Goal: Task Accomplishment & Management: Manage account settings

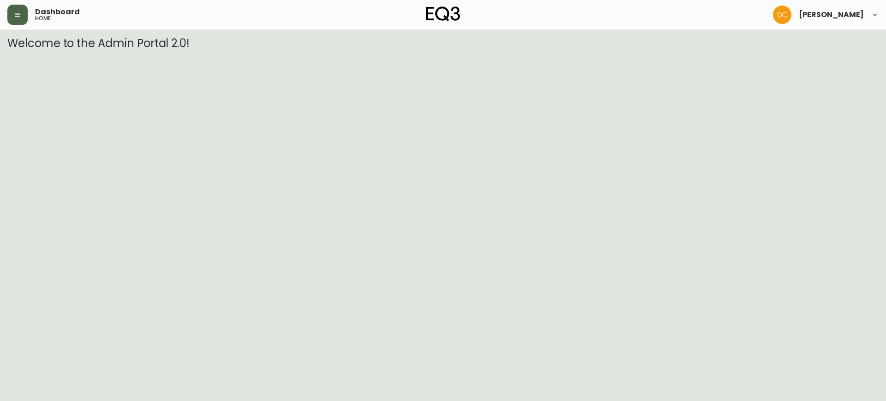
click at [20, 16] on icon "button" at bounding box center [18, 15] width 6 height 4
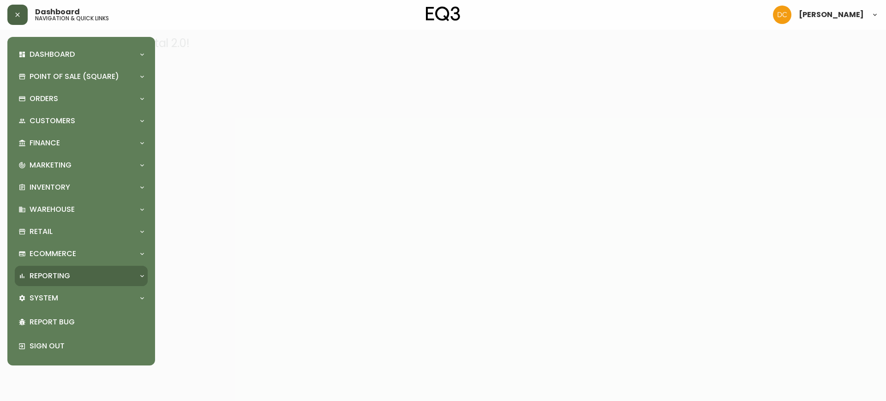
click at [56, 282] on div "Reporting" at bounding box center [81, 276] width 133 height 20
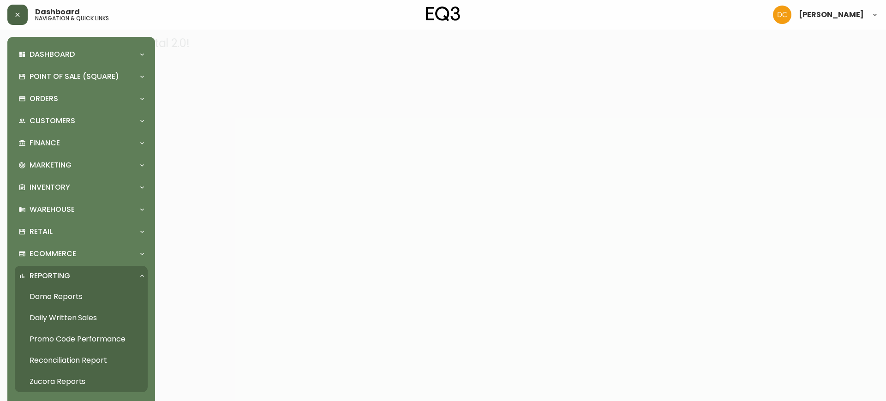
click at [58, 322] on link "Daily Written Sales" at bounding box center [81, 317] width 133 height 21
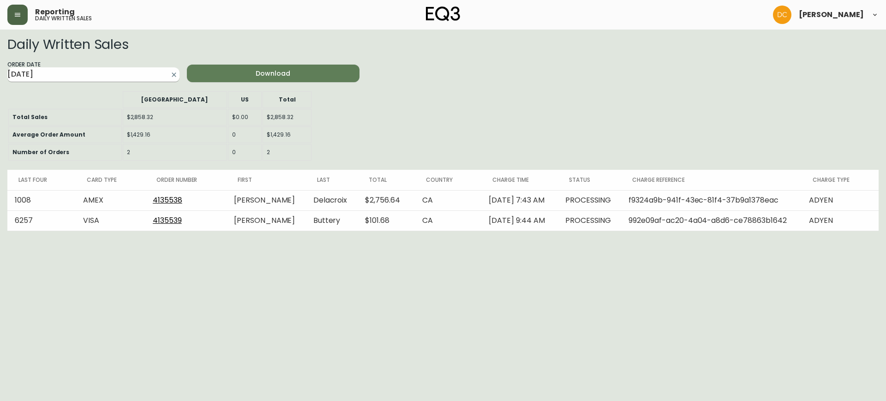
click at [124, 71] on input "2025-09-26" at bounding box center [85, 74] width 157 height 15
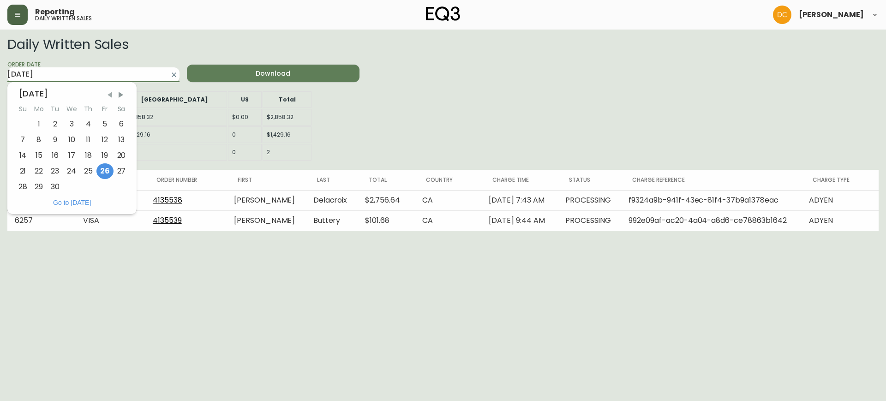
click at [108, 97] on span "Previous Month" at bounding box center [109, 94] width 9 height 9
click at [108, 97] on span "Previous Month" at bounding box center [108, 94] width 9 height 9
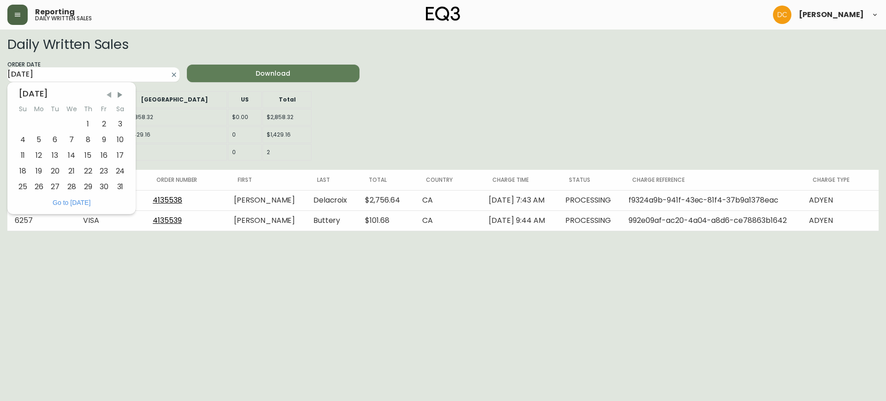
click at [108, 97] on span "Previous Month" at bounding box center [108, 94] width 9 height 9
click at [108, 97] on span "Previous Month" at bounding box center [109, 94] width 9 height 9
click at [108, 97] on span "Previous Month" at bounding box center [108, 94] width 9 height 9
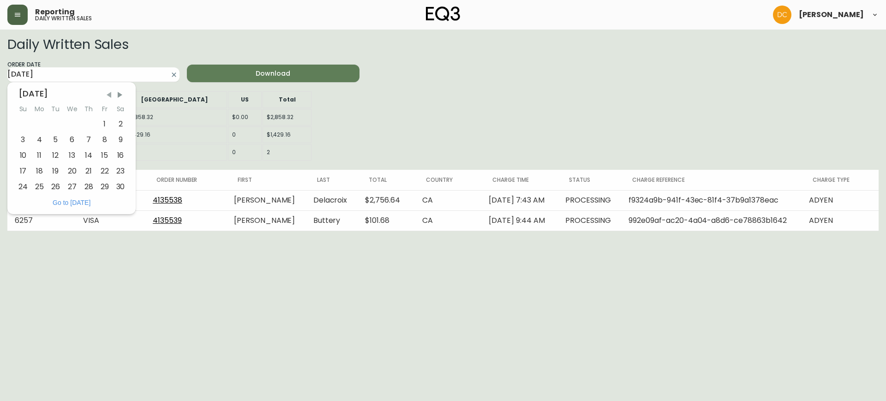
click at [108, 97] on span "Previous Month" at bounding box center [108, 94] width 9 height 9
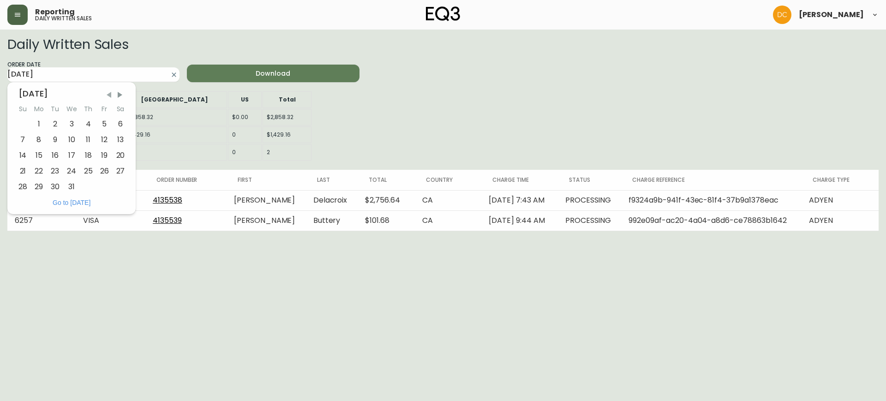
click at [108, 97] on span "Previous Month" at bounding box center [108, 94] width 9 height 9
click at [108, 97] on span "Previous Month" at bounding box center [109, 94] width 9 height 9
click at [108, 97] on span "Previous Month" at bounding box center [108, 94] width 9 height 9
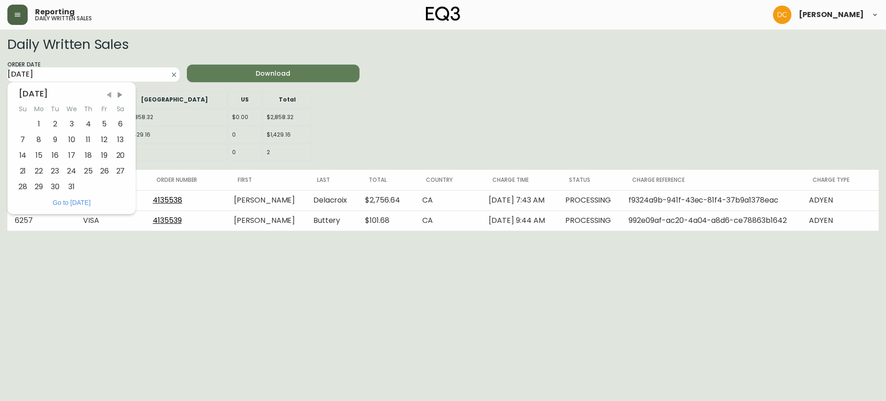
click at [108, 97] on span "Previous Month" at bounding box center [108, 94] width 9 height 9
click at [108, 97] on span "Previous Month" at bounding box center [109, 94] width 9 height 9
click at [108, 97] on span "Previous Month" at bounding box center [108, 94] width 9 height 9
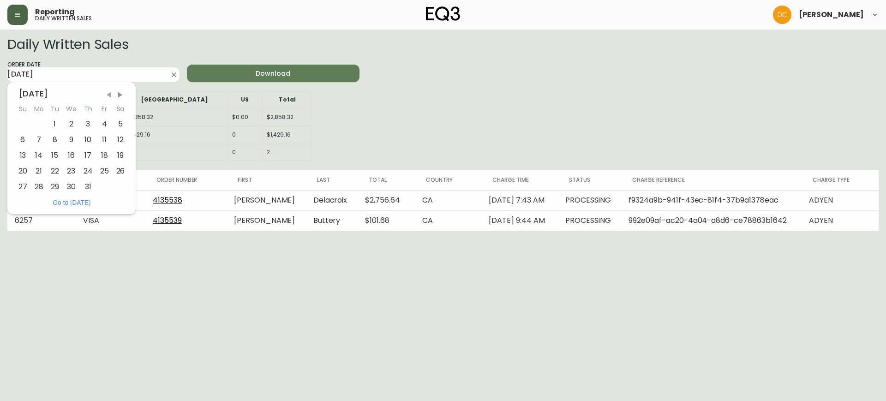
click at [108, 97] on span "Previous Month" at bounding box center [108, 94] width 9 height 9
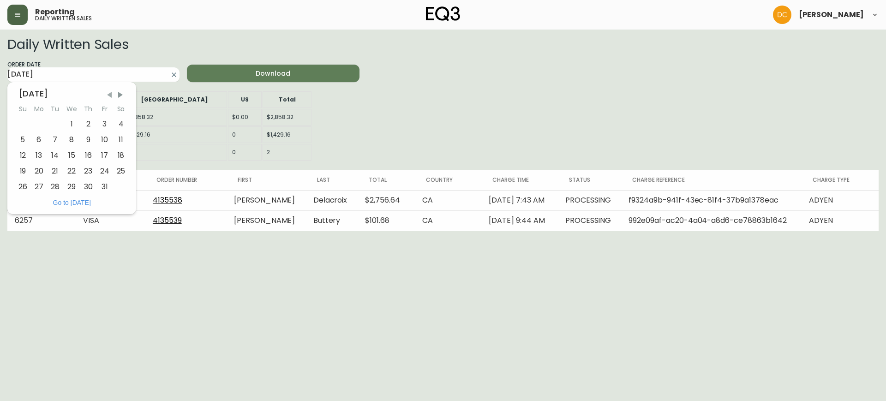
click at [108, 97] on span "Previous Month" at bounding box center [109, 94] width 9 height 9
click at [108, 97] on span "Previous Month" at bounding box center [108, 94] width 9 height 9
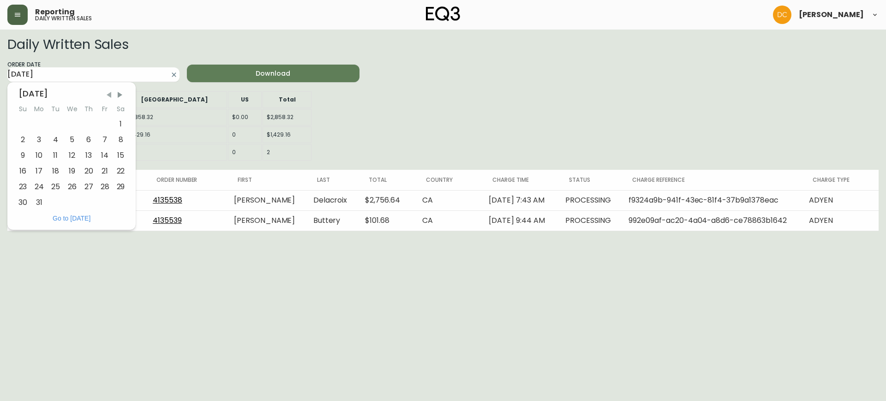
click at [108, 97] on span "Previous Month" at bounding box center [108, 94] width 9 height 9
click at [120, 160] on div "20" at bounding box center [121, 156] width 16 height 16
type input "2022-08-20"
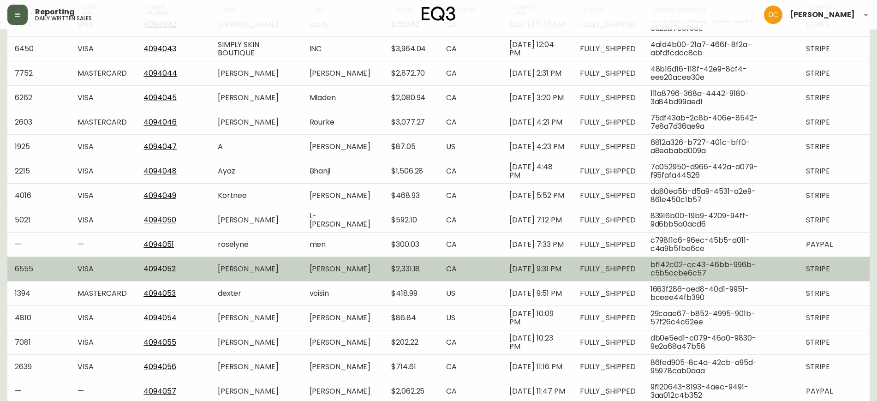
scroll to position [303, 0]
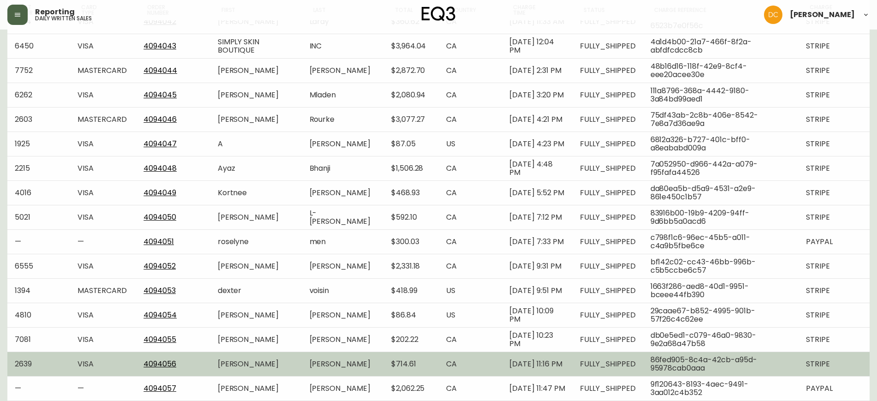
click at [409, 364] on td "$714.61" at bounding box center [411, 364] width 55 height 24
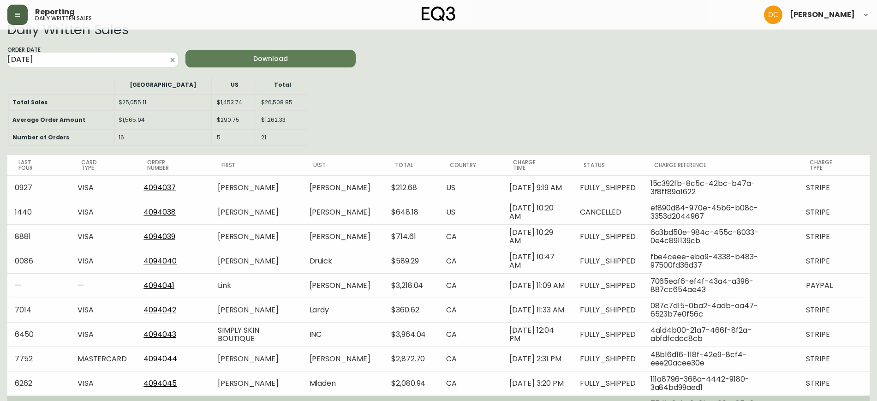
scroll to position [0, 0]
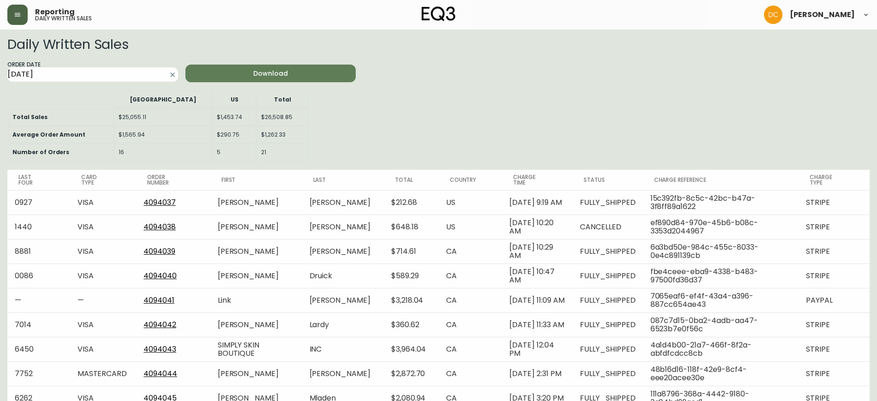
click at [16, 11] on icon "button" at bounding box center [17, 14] width 7 height 7
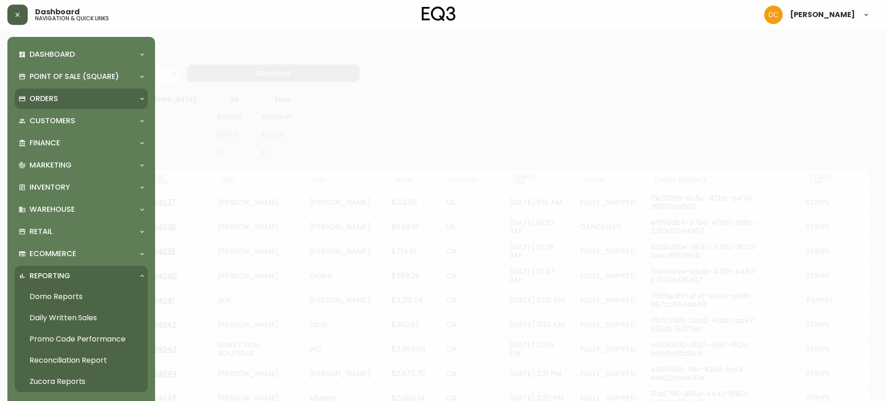
click at [62, 96] on div "Orders" at bounding box center [76, 99] width 116 height 10
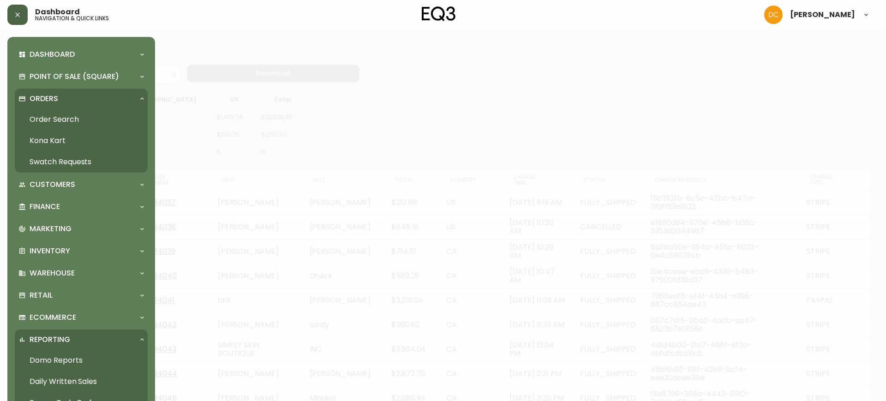
click at [72, 118] on link "Order Search" at bounding box center [81, 119] width 133 height 21
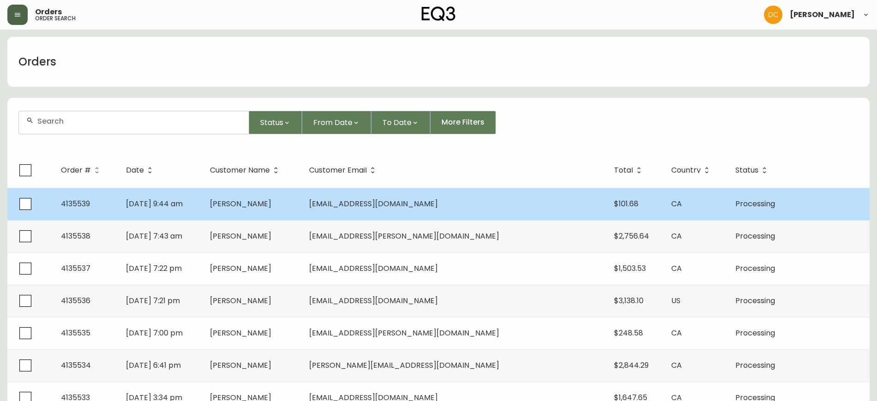
click at [203, 212] on td "[DATE] 9:44 am" at bounding box center [161, 204] width 84 height 32
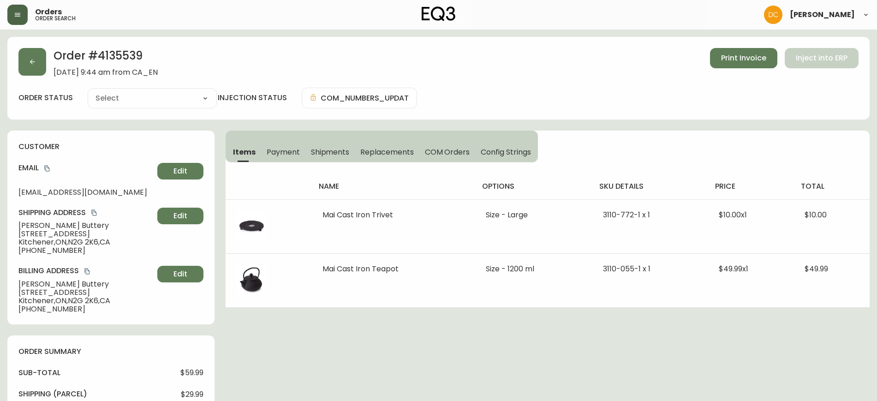
type input "Processing"
select select "PROCESSING"
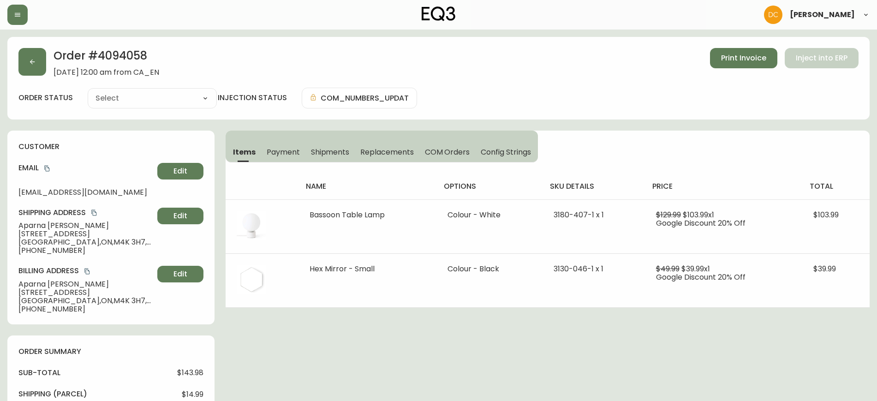
type input "Fully Shipped"
select select "FULLY_SHIPPED"
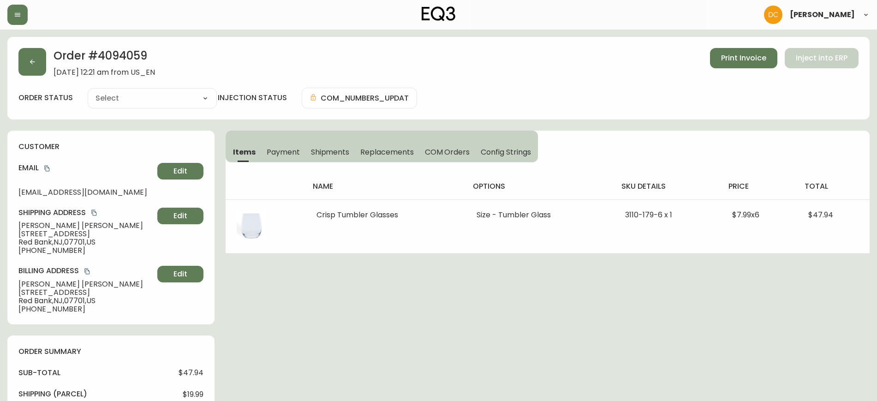
type input "Fully Shipped"
select select "FULLY_SHIPPED"
click at [28, 59] on button "button" at bounding box center [32, 62] width 28 height 28
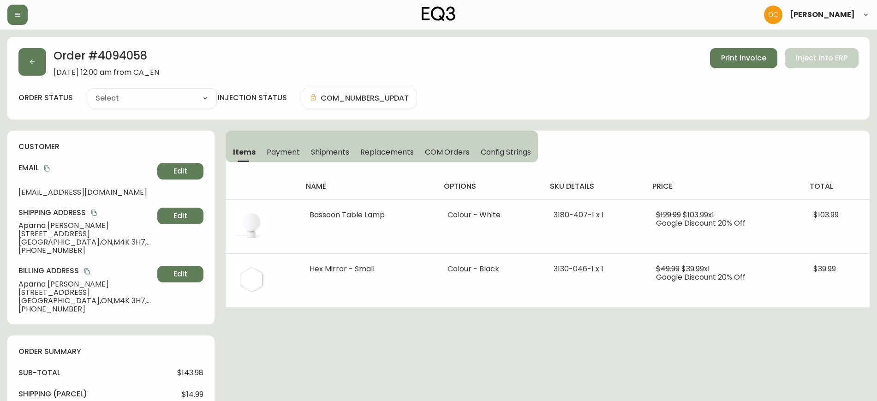
type input "Fully Shipped"
select select "FULLY_SHIPPED"
click at [37, 53] on button "button" at bounding box center [32, 62] width 28 height 28
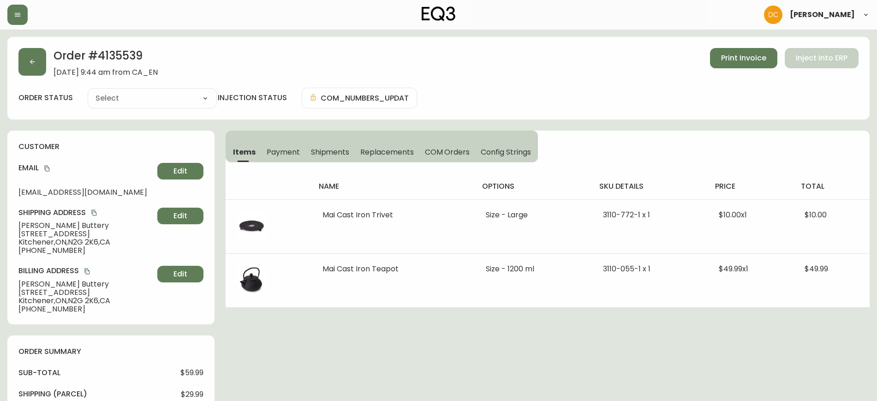
type input "Processing"
select select "PROCESSING"
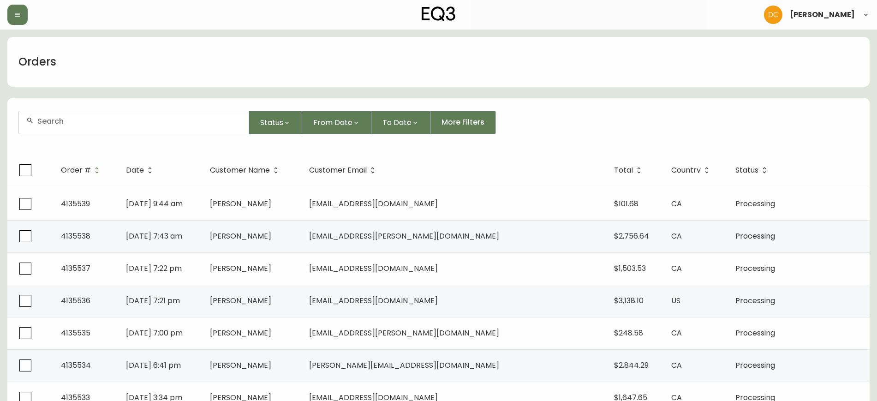
click at [136, 128] on div at bounding box center [134, 122] width 230 height 23
paste input "4081281"
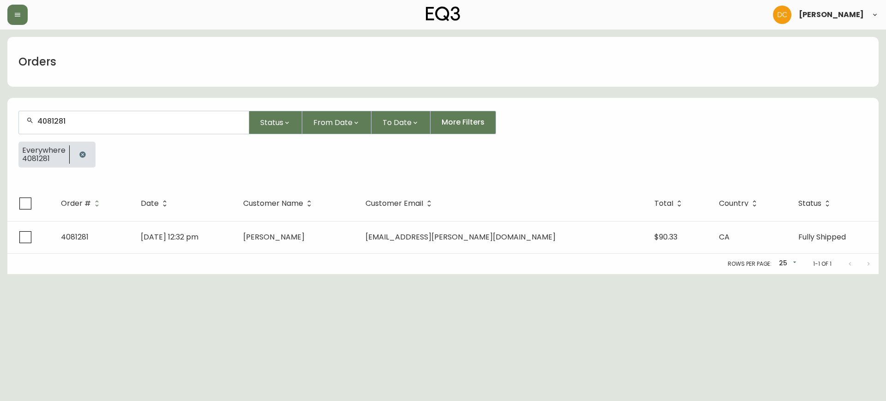
type input "4081281"
click at [12, 12] on button "button" at bounding box center [17, 15] width 20 height 20
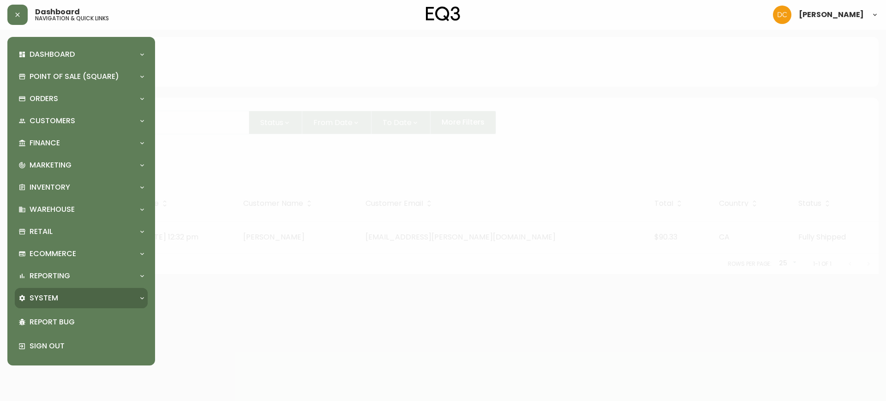
click at [103, 296] on div "System" at bounding box center [76, 298] width 116 height 10
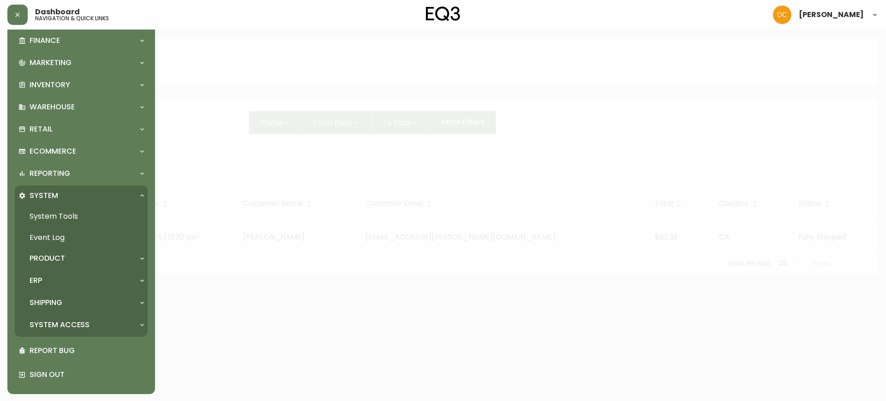
click at [76, 288] on div "ERP" at bounding box center [81, 280] width 133 height 20
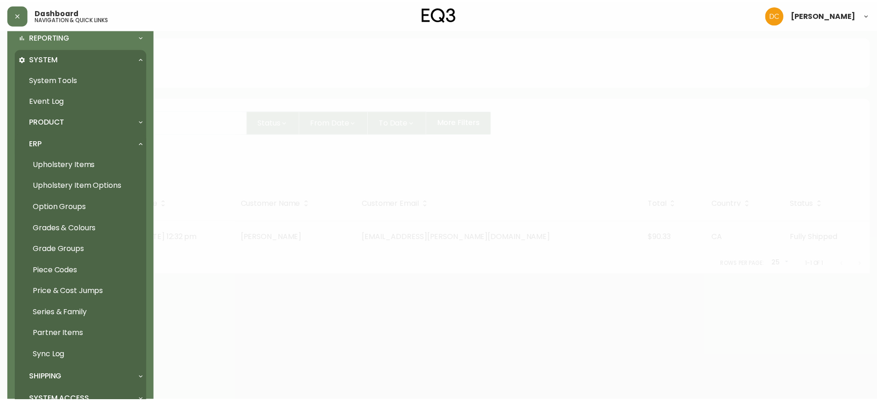
scroll to position [299, 0]
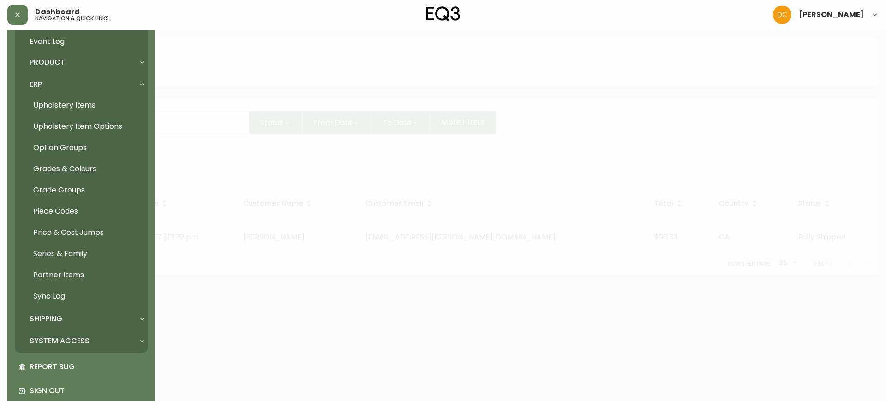
click at [78, 269] on link "Partner Items" at bounding box center [81, 274] width 133 height 21
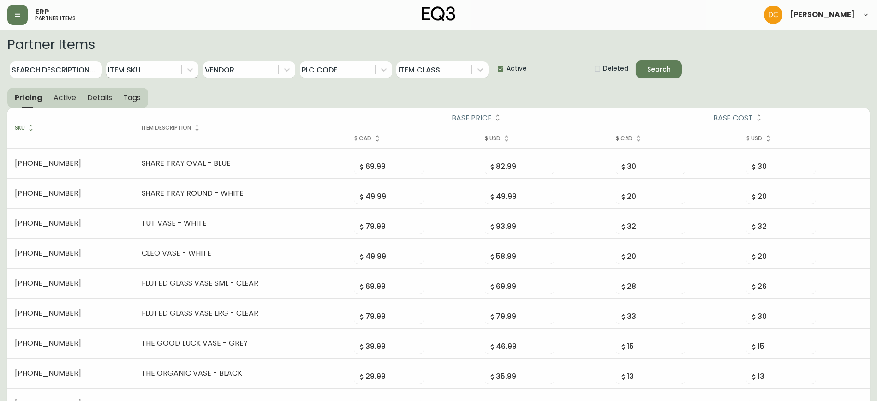
click at [145, 75] on div at bounding box center [143, 69] width 75 height 17
paste input "3180-432-1-B"
type input "3180-432-1-B"
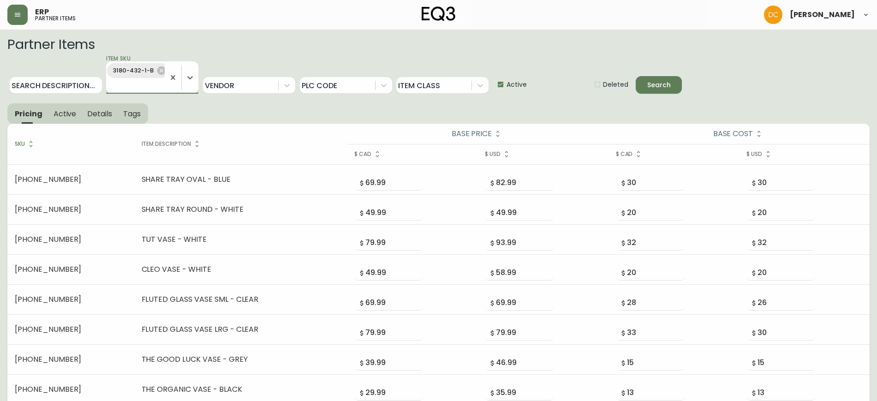
click at [636, 76] on button "Search" at bounding box center [659, 85] width 46 height 18
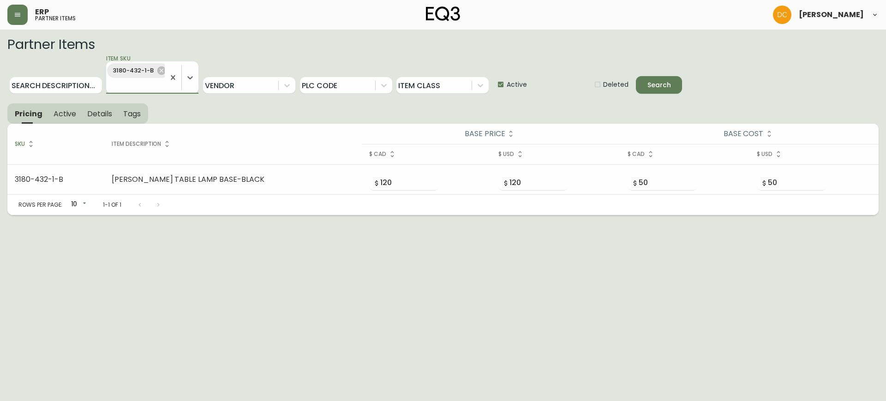
click at [109, 115] on span "Details" at bounding box center [99, 114] width 25 height 10
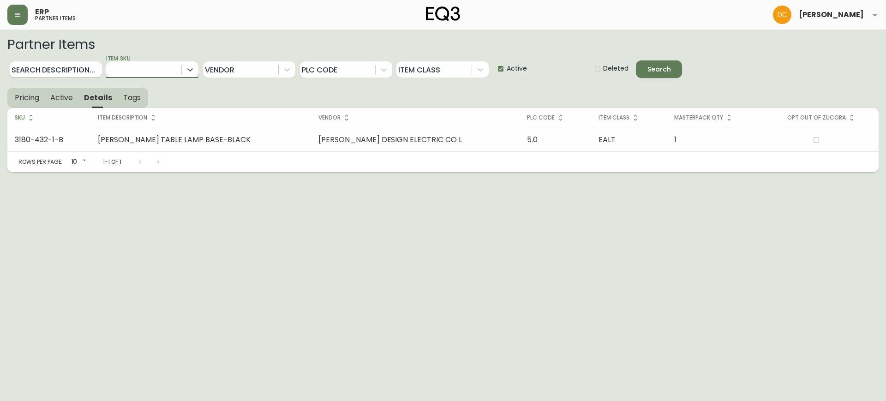
click at [72, 73] on input "Search Description..." at bounding box center [56, 69] width 92 height 17
click at [636, 60] on button "Search" at bounding box center [659, 69] width 46 height 18
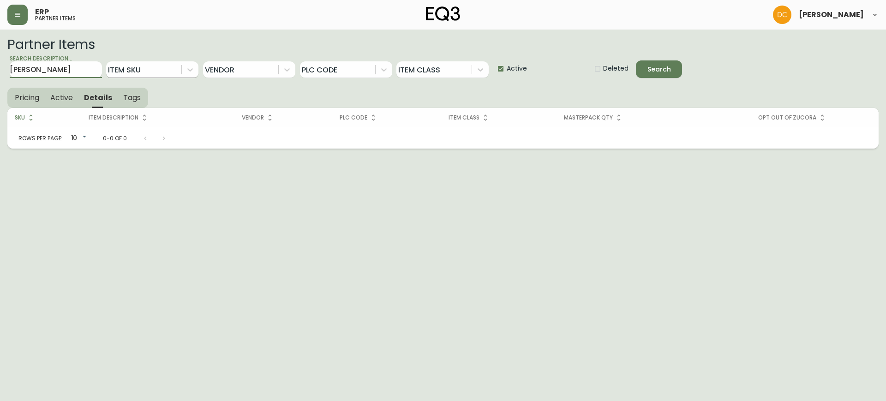
click at [636, 60] on button "Search" at bounding box center [659, 69] width 46 height 18
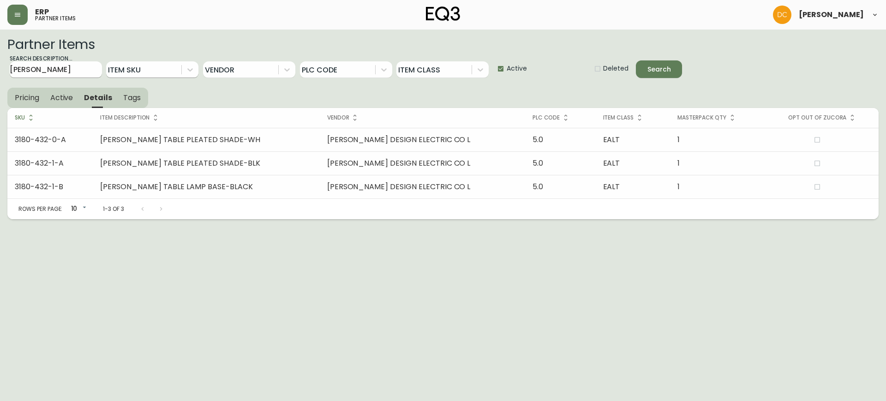
click at [64, 68] on input "[PERSON_NAME]" at bounding box center [56, 69] width 92 height 17
type input "[PERSON_NAME]"
click at [636, 60] on button "Search" at bounding box center [659, 69] width 46 height 18
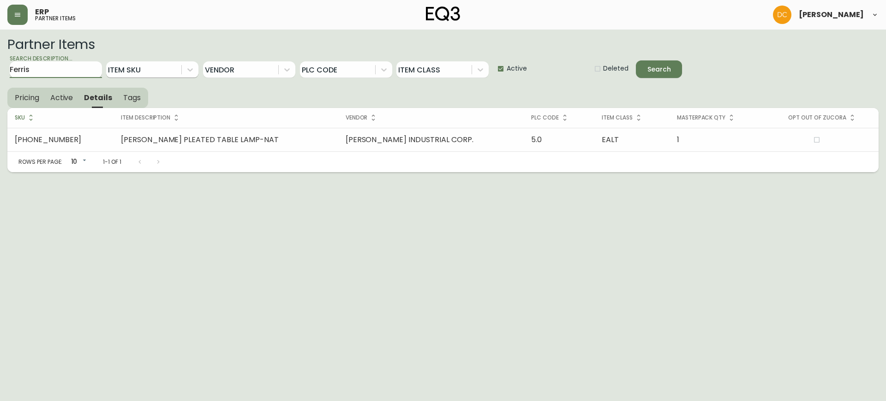
type input "Ferris"
click at [636, 60] on button "Search" at bounding box center [659, 69] width 46 height 18
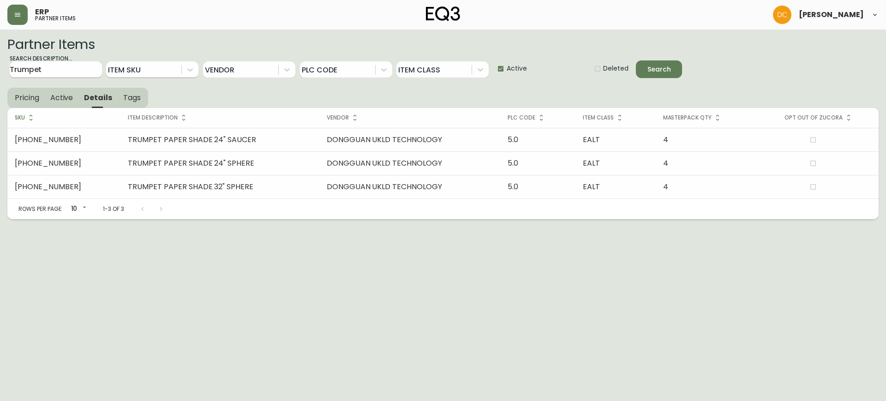
click at [61, 72] on input "Trumpet" at bounding box center [56, 69] width 92 height 17
type input "Papier"
click at [636, 60] on button "Search" at bounding box center [659, 69] width 46 height 18
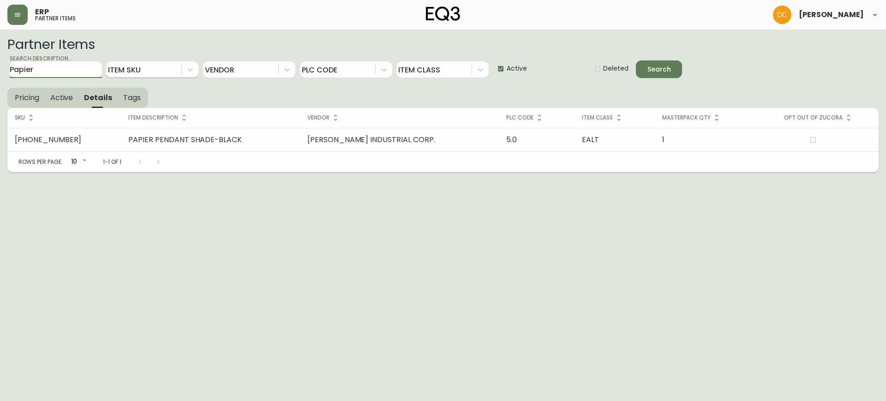
click at [81, 70] on input "Papier" at bounding box center [56, 69] width 92 height 17
type input "Custom Pendant"
click at [636, 60] on button "Search" at bounding box center [659, 69] width 46 height 18
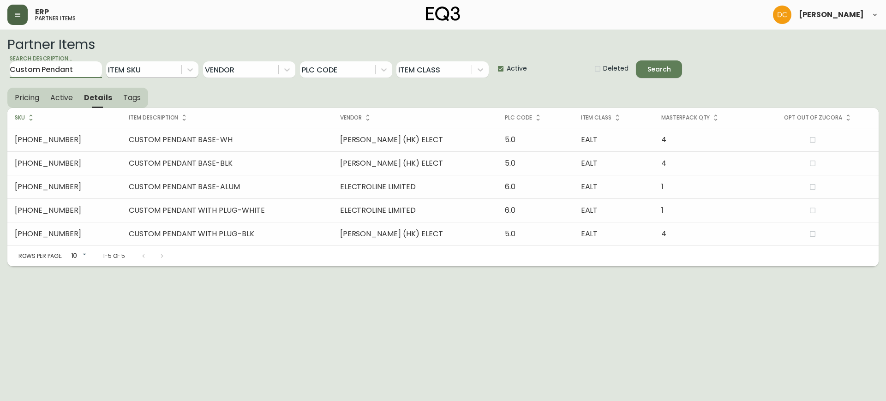
click at [11, 20] on button "button" at bounding box center [17, 15] width 20 height 20
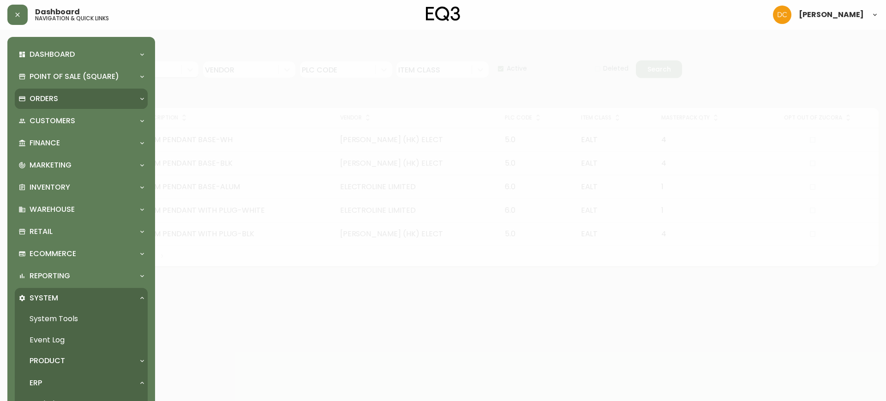
click at [62, 98] on div "Orders" at bounding box center [76, 99] width 116 height 10
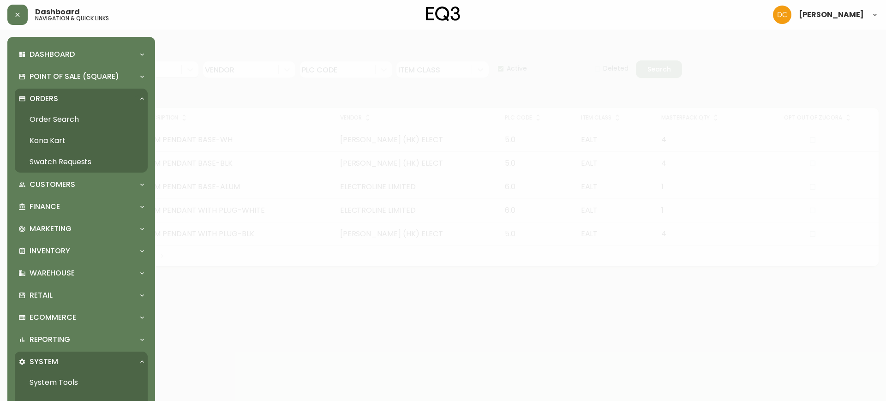
drag, startPoint x: 69, startPoint y: 122, endPoint x: 88, endPoint y: 125, distance: 19.6
click at [68, 122] on link "Order Search" at bounding box center [81, 119] width 133 height 21
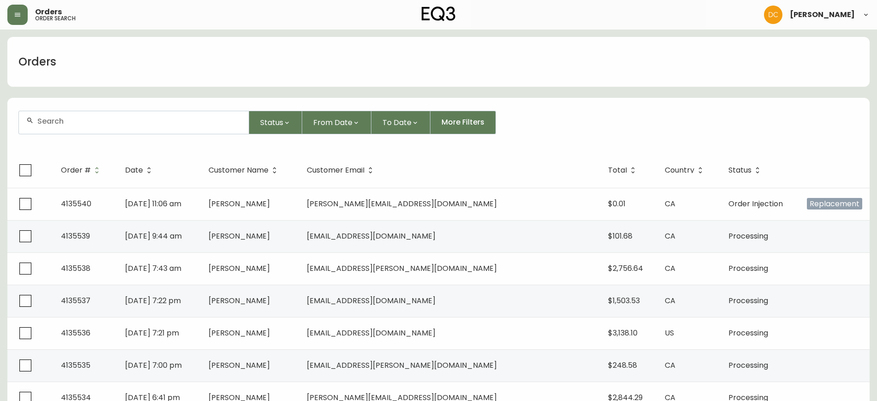
click at [127, 123] on input "text" at bounding box center [139, 121] width 204 height 9
paste input "4135423"
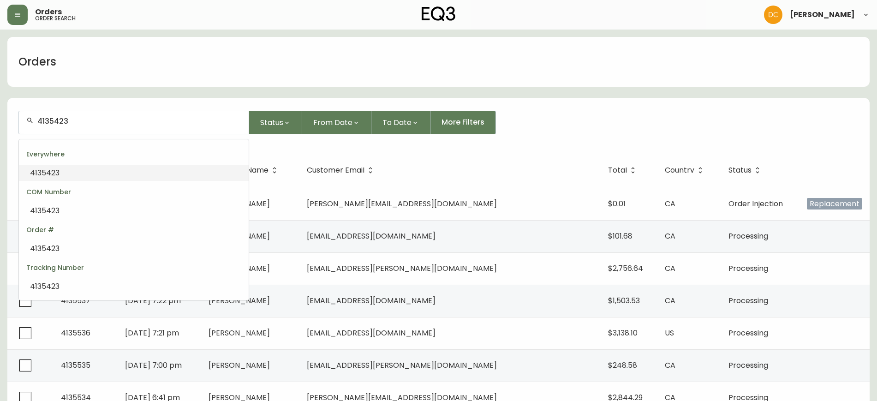
click at [90, 179] on li "4135423" at bounding box center [134, 173] width 230 height 16
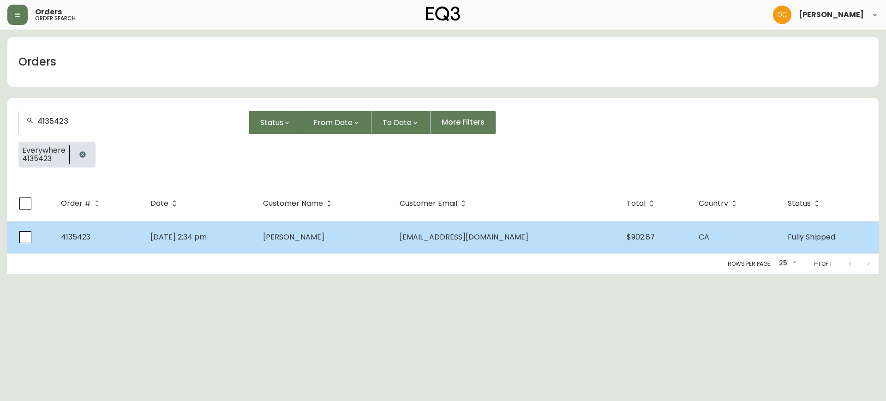
type input "4135423"
click at [255, 235] on td "[DATE] 2:34 pm" at bounding box center [199, 237] width 112 height 32
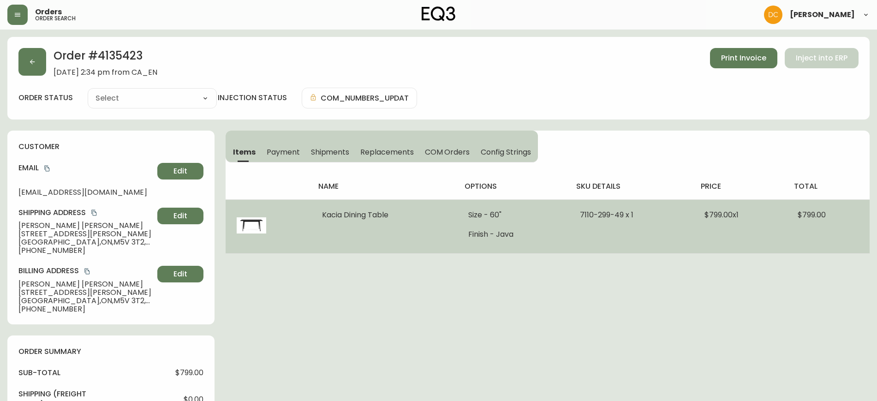
type input "Fully Shipped"
select select "FULLY_SHIPPED"
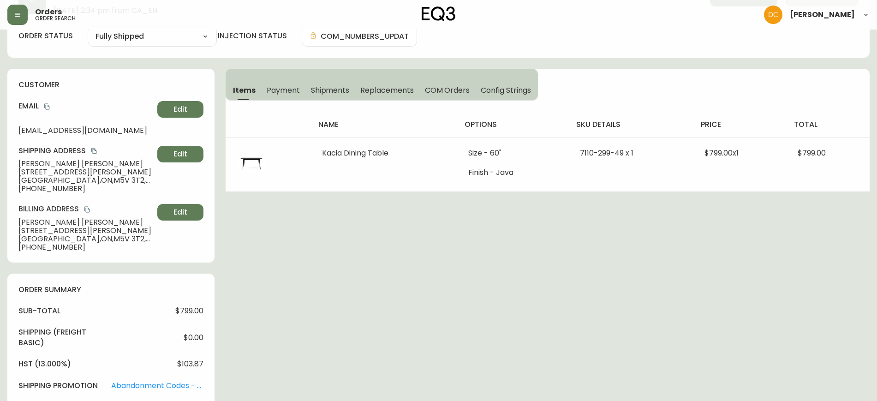
scroll to position [231, 0]
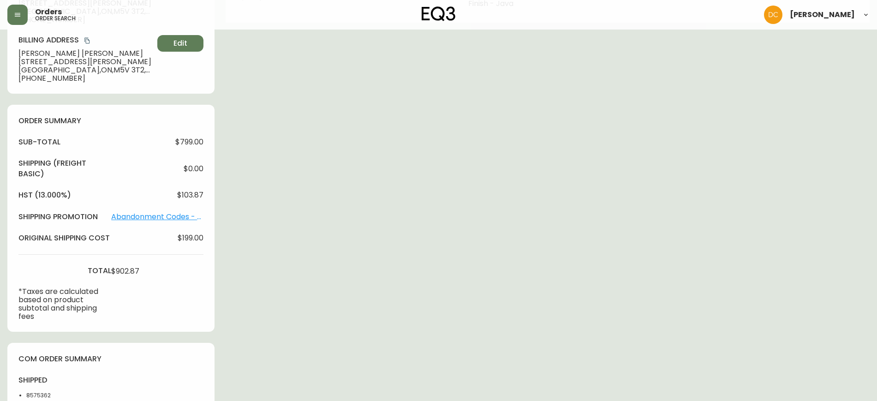
click at [147, 219] on link "Abandonment Codes - Free Shipping" at bounding box center [157, 217] width 92 height 8
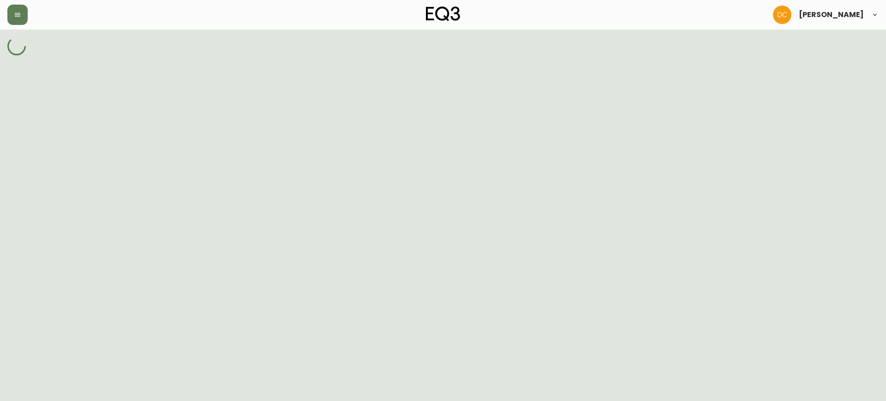
select select "MULTI_CODE"
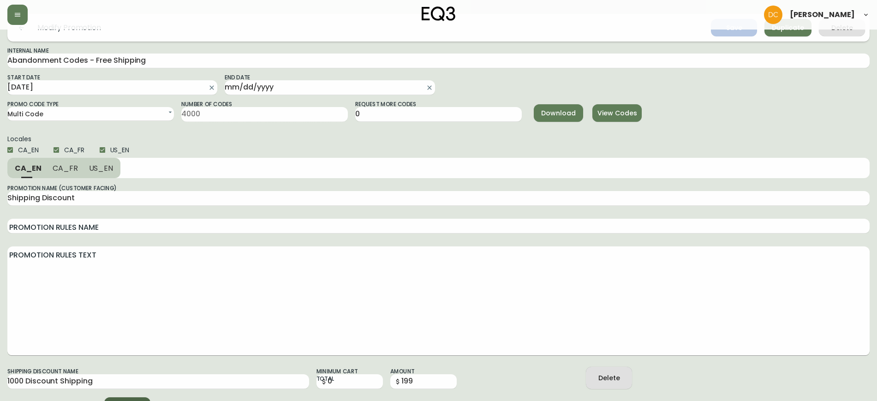
scroll to position [36, 0]
